Goal: Information Seeking & Learning: Learn about a topic

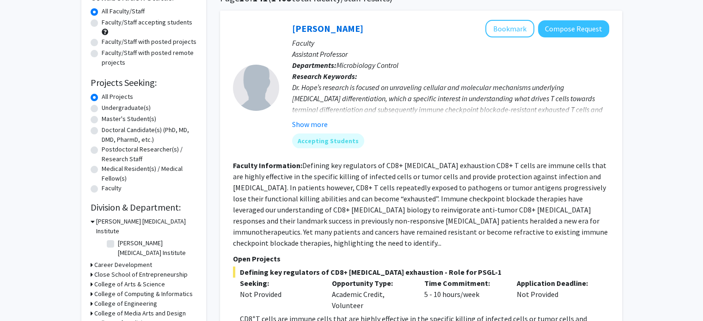
scroll to position [83, 0]
click at [114, 106] on label "Undergraduate(s)" at bounding box center [126, 108] width 49 height 10
click at [108, 106] on input "Undergraduate(s)" at bounding box center [105, 106] width 6 height 6
radio input "true"
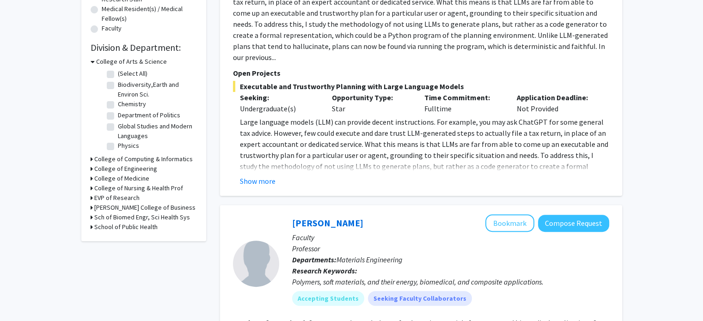
scroll to position [243, 0]
click at [133, 167] on h3 "College of Engineering" at bounding box center [125, 169] width 63 height 10
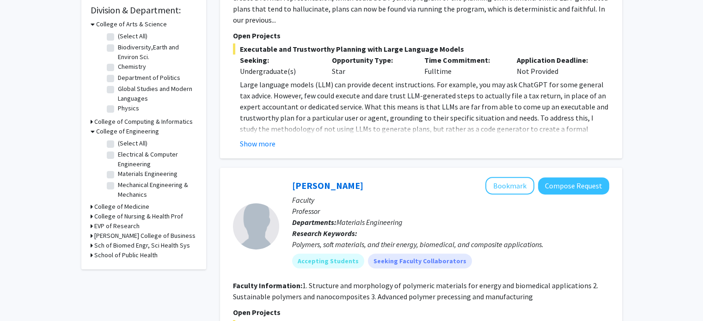
scroll to position [281, 0]
click at [138, 146] on label "(Select All)" at bounding box center [133, 143] width 30 height 10
click at [124, 144] on input "(Select All)" at bounding box center [121, 141] width 6 height 6
checkbox input "true"
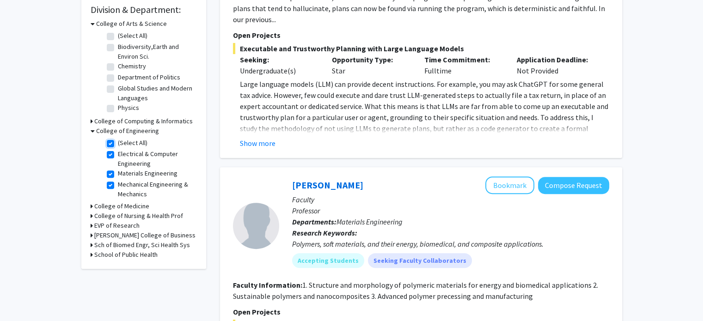
checkbox input "true"
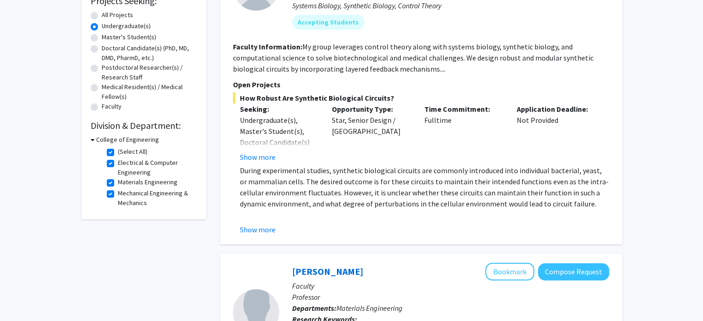
scroll to position [197, 0]
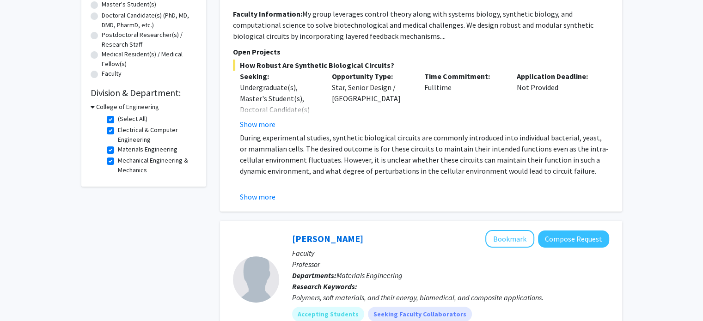
click at [118, 120] on label "(Select All)" at bounding box center [133, 119] width 30 height 10
click at [118, 120] on input "(Select All)" at bounding box center [121, 117] width 6 height 6
checkbox input "false"
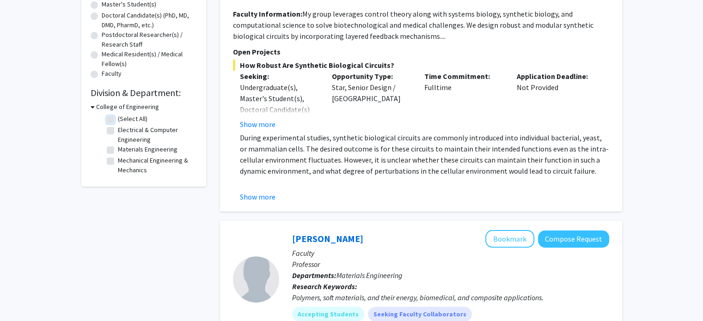
checkbox input "false"
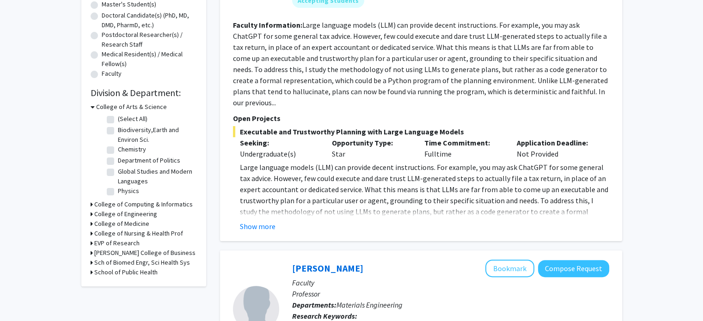
scroll to position [197, 0]
click at [106, 215] on h3 "College of Engineering" at bounding box center [125, 215] width 63 height 10
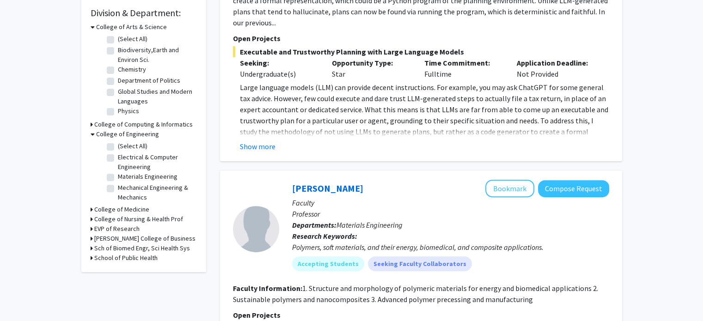
scroll to position [279, 0]
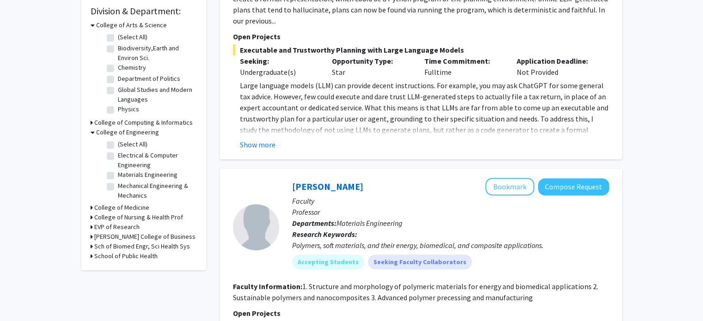
click at [115, 238] on h3 "[PERSON_NAME] College of Business" at bounding box center [144, 237] width 101 height 10
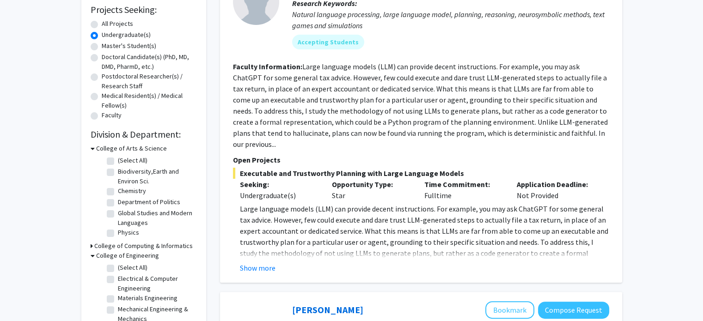
scroll to position [155, 0]
click at [116, 214] on fg-checkbox "Global Studies and Modern Languages Global Studies and Modern Languages" at bounding box center [151, 218] width 88 height 19
click at [118, 214] on label "Global Studies and Modern Languages" at bounding box center [156, 218] width 77 height 19
click at [118, 214] on input "Global Studies and Modern Languages" at bounding box center [121, 212] width 6 height 6
checkbox input "true"
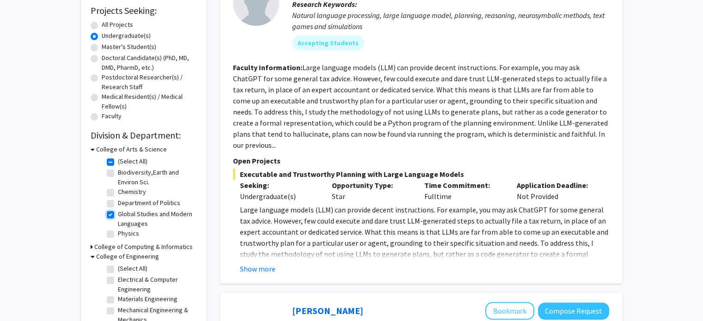
checkbox input "true"
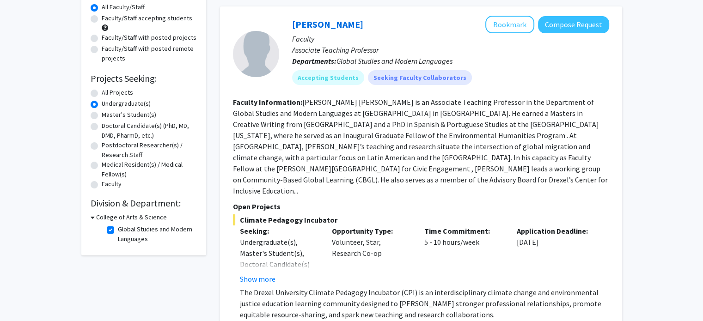
scroll to position [88, 0]
click at [118, 226] on label "Global Studies and Modern Languages" at bounding box center [156, 233] width 77 height 19
click at [118, 226] on input "Global Studies and Modern Languages" at bounding box center [121, 227] width 6 height 6
checkbox input "false"
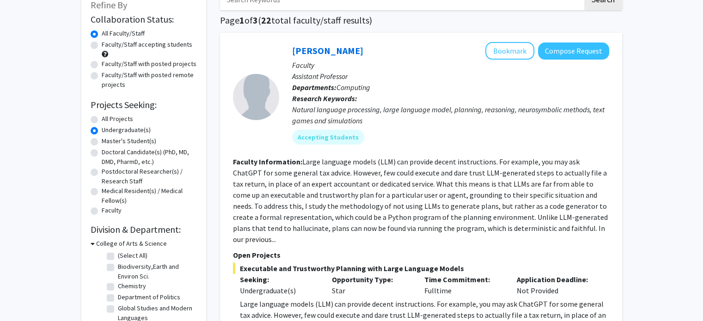
scroll to position [67, 0]
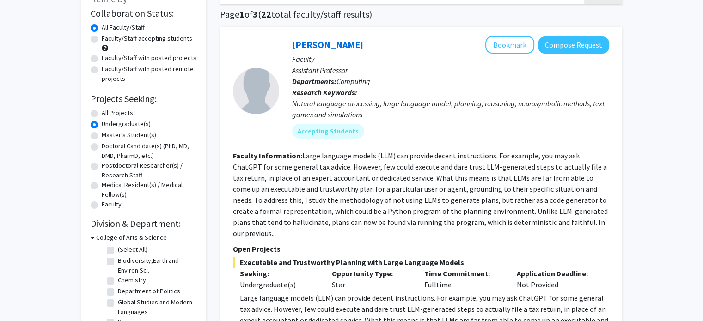
click at [102, 112] on label "All Projects" at bounding box center [117, 113] width 31 height 10
click at [102, 112] on input "All Projects" at bounding box center [105, 111] width 6 height 6
radio input "true"
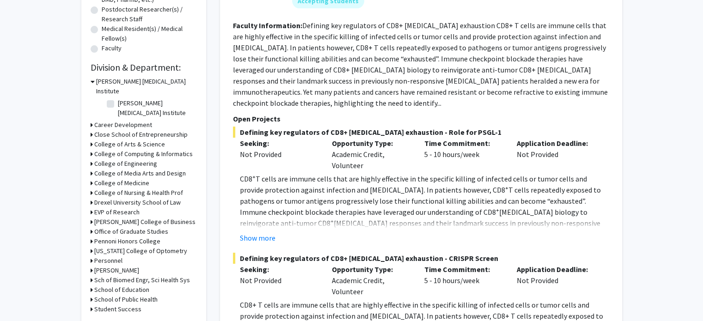
scroll to position [224, 0]
click at [124, 158] on h3 "College of Engineering" at bounding box center [125, 163] width 63 height 10
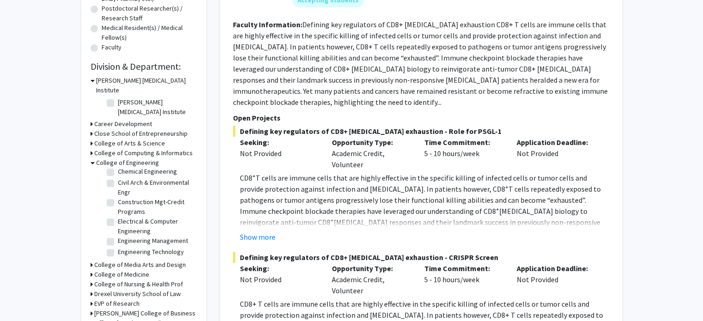
scroll to position [15, 0]
click at [128, 177] on label "Civil Arch & Environmental Engr" at bounding box center [156, 186] width 77 height 19
click at [124, 177] on input "Civil Arch & Environmental Engr" at bounding box center [121, 180] width 6 height 6
checkbox input "true"
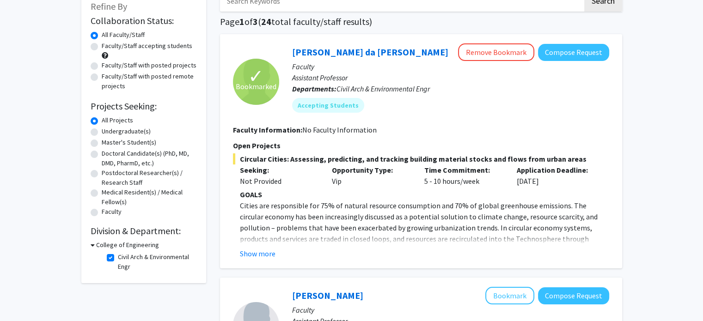
scroll to position [93, 0]
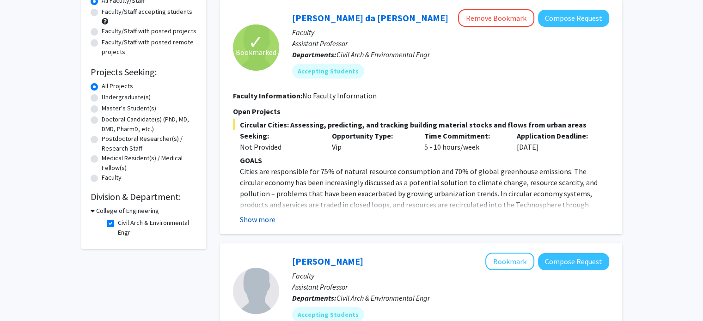
click at [259, 219] on button "Show more" at bounding box center [258, 219] width 36 height 11
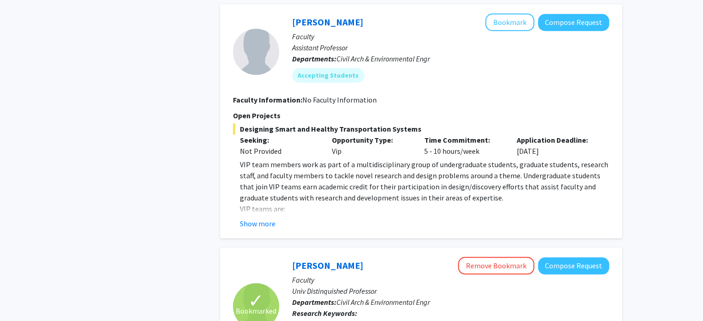
scroll to position [815, 0]
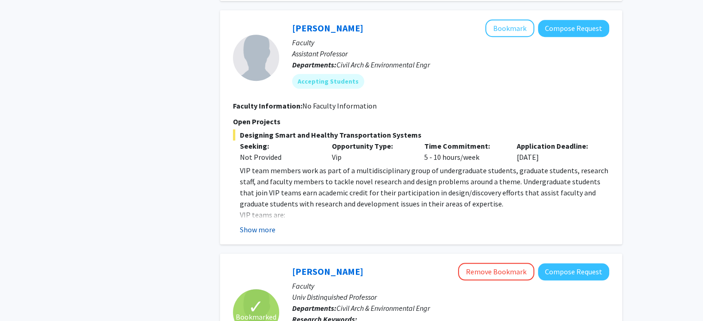
click at [268, 224] on button "Show more" at bounding box center [258, 229] width 36 height 11
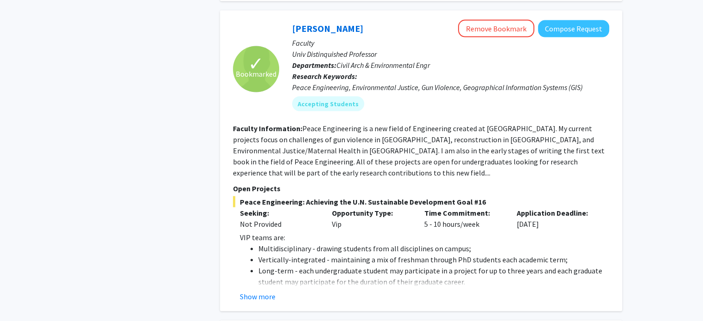
scroll to position [1898, 0]
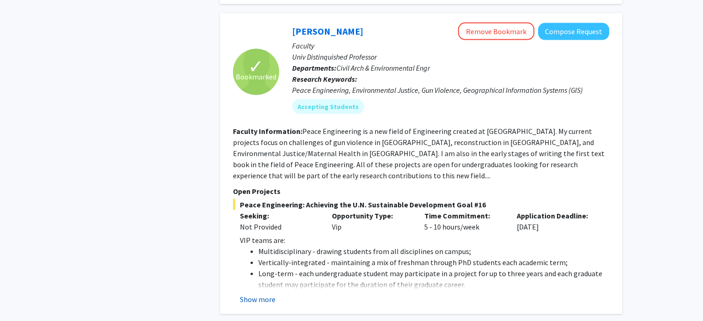
click at [266, 294] on button "Show more" at bounding box center [258, 299] width 36 height 11
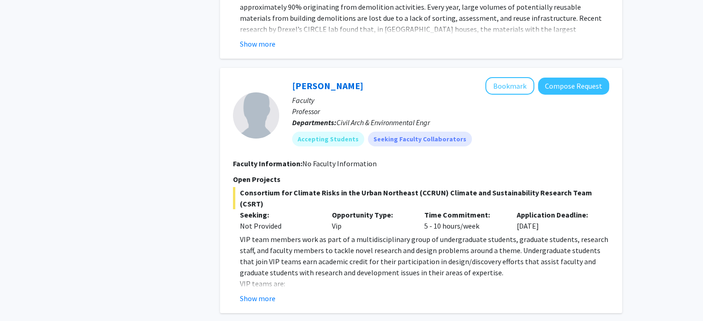
scroll to position [3379, 0]
click at [256, 292] on button "Show more" at bounding box center [258, 297] width 36 height 11
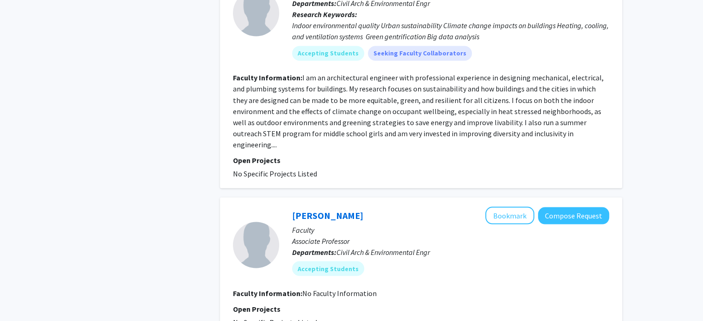
scroll to position [5202, 0]
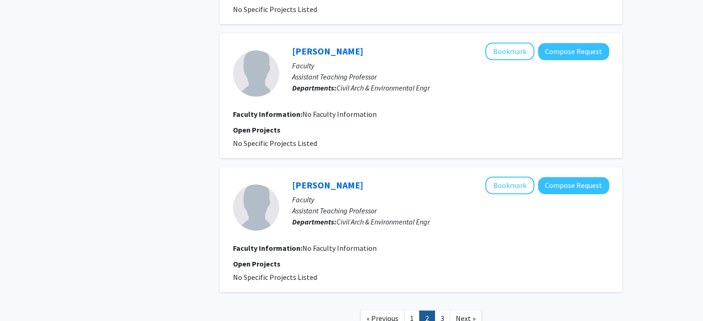
scroll to position [1220, 0]
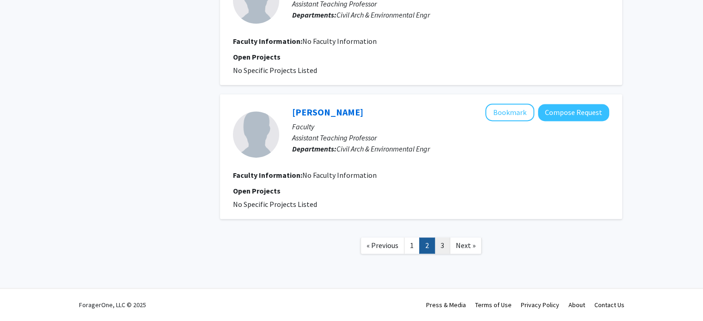
click at [439, 242] on link "3" at bounding box center [442, 246] width 16 height 16
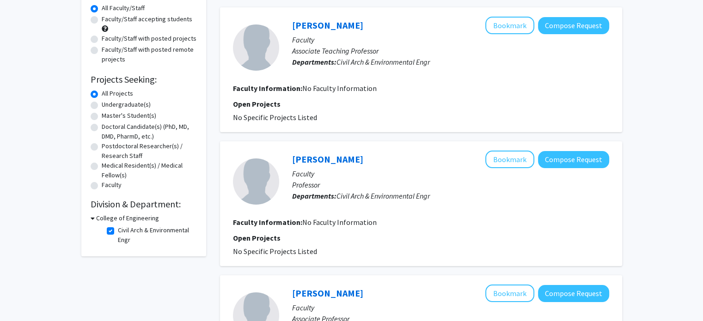
scroll to position [86, 0]
click at [98, 218] on h3 "College of Engineering" at bounding box center [127, 218] width 63 height 10
click at [134, 220] on h3 "College of Engineering" at bounding box center [125, 218] width 63 height 10
click at [118, 228] on label "Civil Arch & Environmental Engr" at bounding box center [156, 234] width 77 height 19
click at [118, 228] on input "Civil Arch & Environmental Engr" at bounding box center [121, 228] width 6 height 6
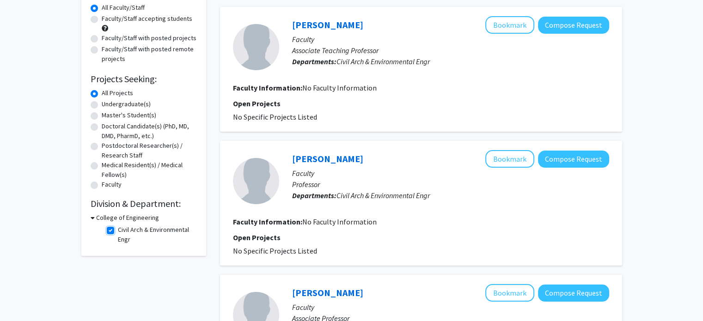
checkbox input "false"
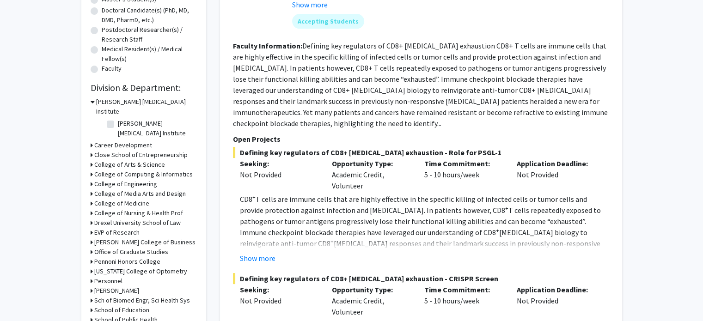
scroll to position [212, 0]
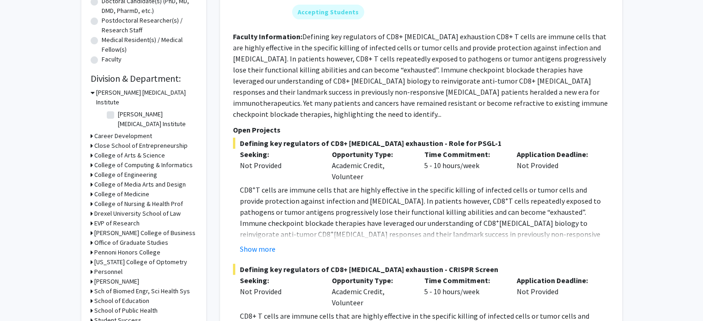
click at [144, 170] on h3 "College of Engineering" at bounding box center [125, 175] width 63 height 10
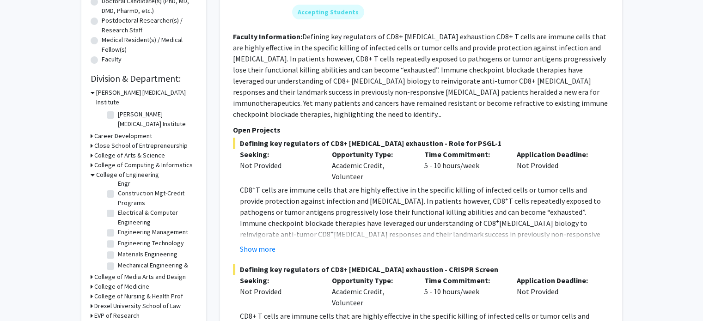
scroll to position [36, 0]
click at [164, 227] on label "Engineering Management" at bounding box center [153, 232] width 70 height 10
click at [124, 227] on input "Engineering Management" at bounding box center [121, 230] width 6 height 6
checkbox input "true"
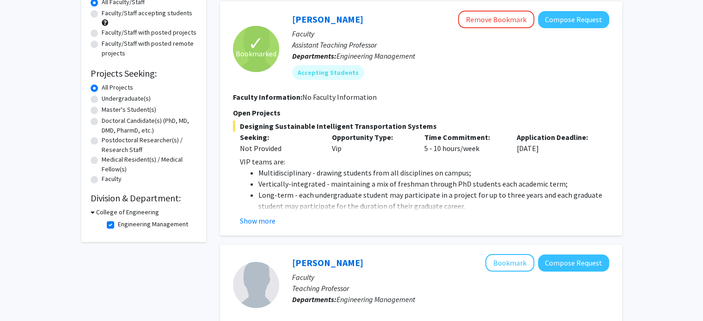
scroll to position [92, 0]
click at [259, 226] on button "Show more" at bounding box center [258, 221] width 36 height 11
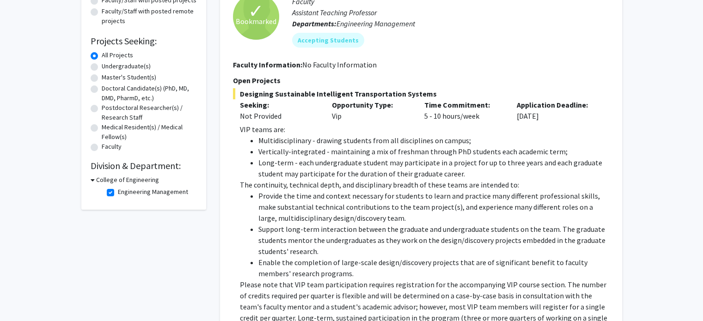
scroll to position [125, 0]
click at [118, 189] on label "Engineering Management" at bounding box center [153, 192] width 70 height 10
click at [118, 189] on input "Engineering Management" at bounding box center [121, 190] width 6 height 6
checkbox input "false"
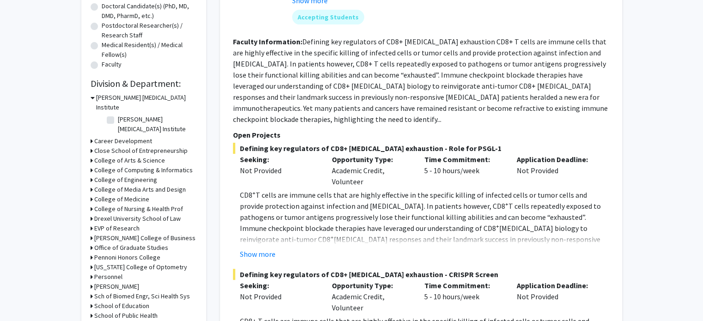
scroll to position [207, 0]
click at [128, 175] on h3 "College of Engineering" at bounding box center [125, 180] width 63 height 10
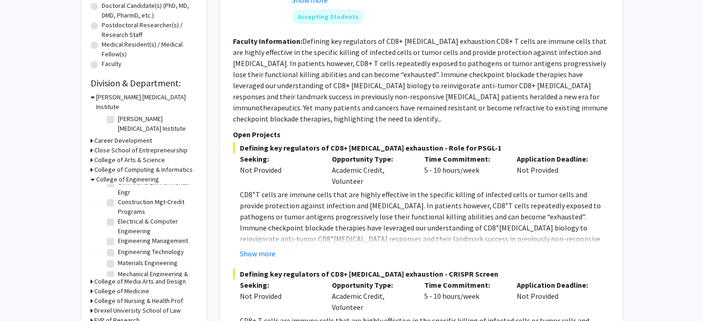
scroll to position [31, 0]
click at [140, 197] on label "Construction Mgt-Credit Programs" at bounding box center [156, 206] width 77 height 19
click at [124, 197] on input "Construction Mgt-Credit Programs" at bounding box center [121, 200] width 6 height 6
checkbox input "true"
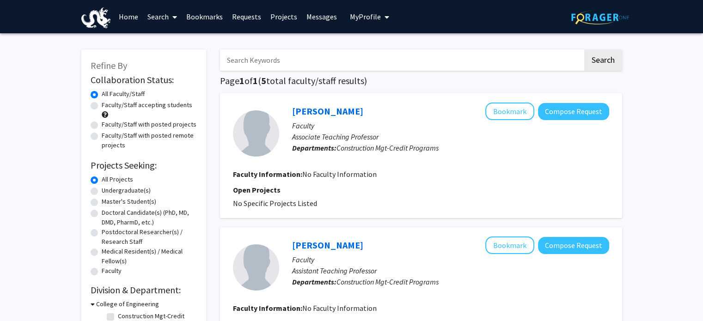
checkbox input "false"
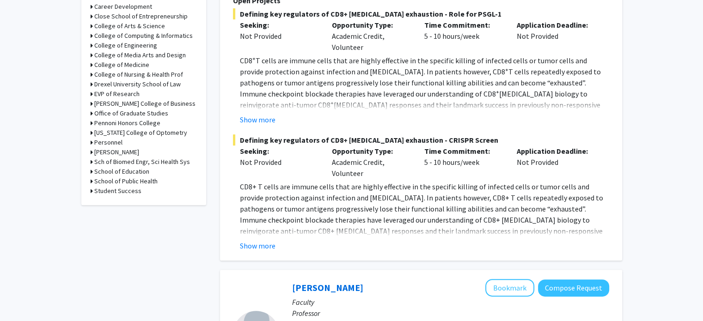
scroll to position [342, 0]
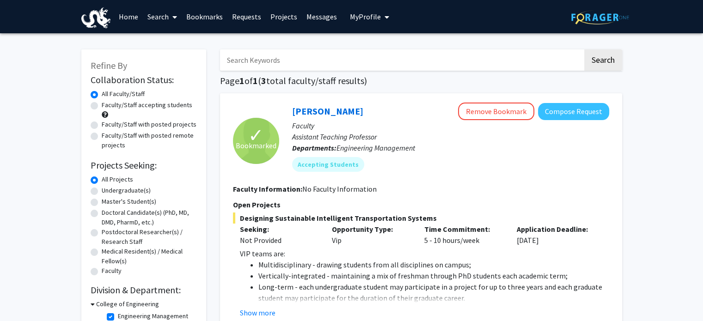
click at [238, 21] on link "Requests" at bounding box center [246, 16] width 38 height 32
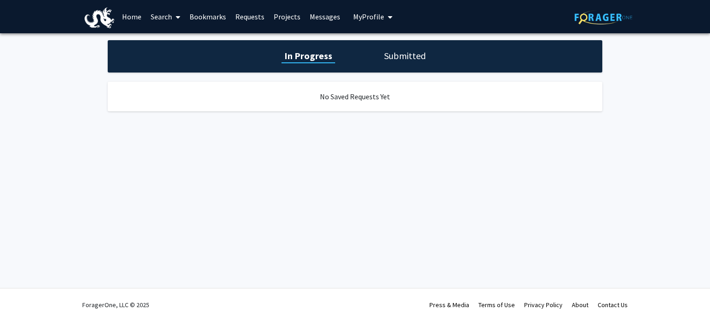
click at [410, 61] on h1 "Submitted" at bounding box center [404, 55] width 47 height 13
click at [306, 59] on h1 "In Progress" at bounding box center [306, 55] width 49 height 13
click at [197, 21] on link "Bookmarks" at bounding box center [208, 16] width 46 height 32
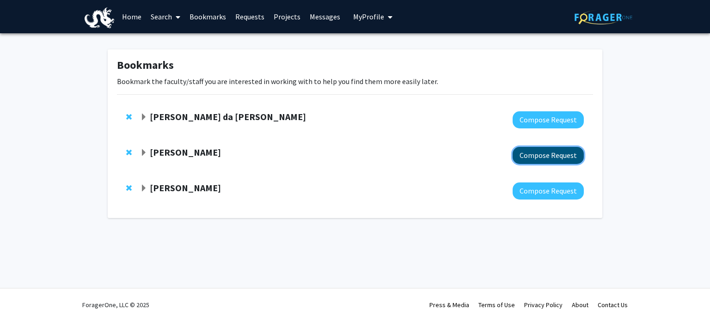
click at [550, 154] on button "Compose Request" at bounding box center [548, 155] width 71 height 17
